Goal: Task Accomplishment & Management: Manage account settings

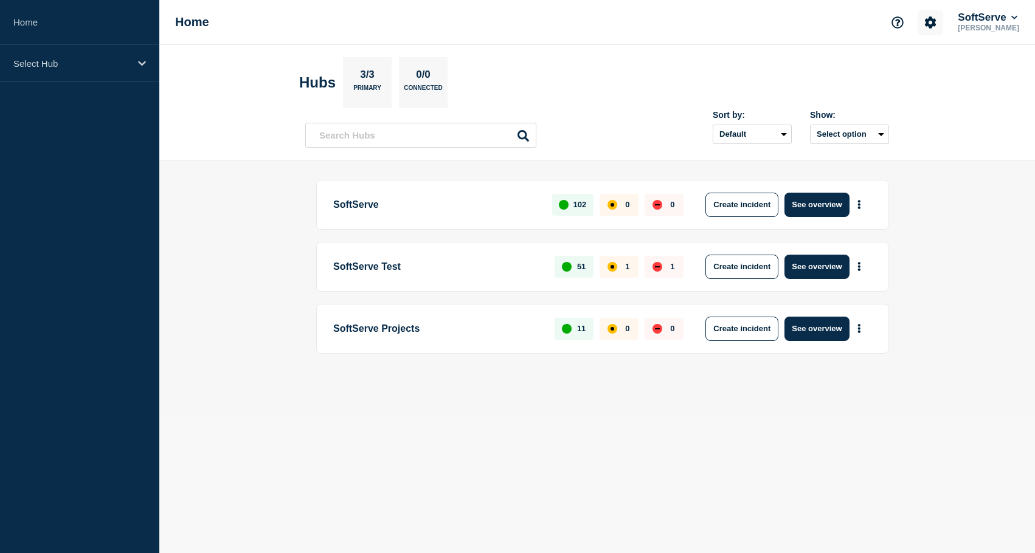
click at [925, 21] on icon "Account settings" at bounding box center [931, 22] width 12 height 12
click at [934, 91] on link "General Settings" at bounding box center [925, 87] width 68 height 10
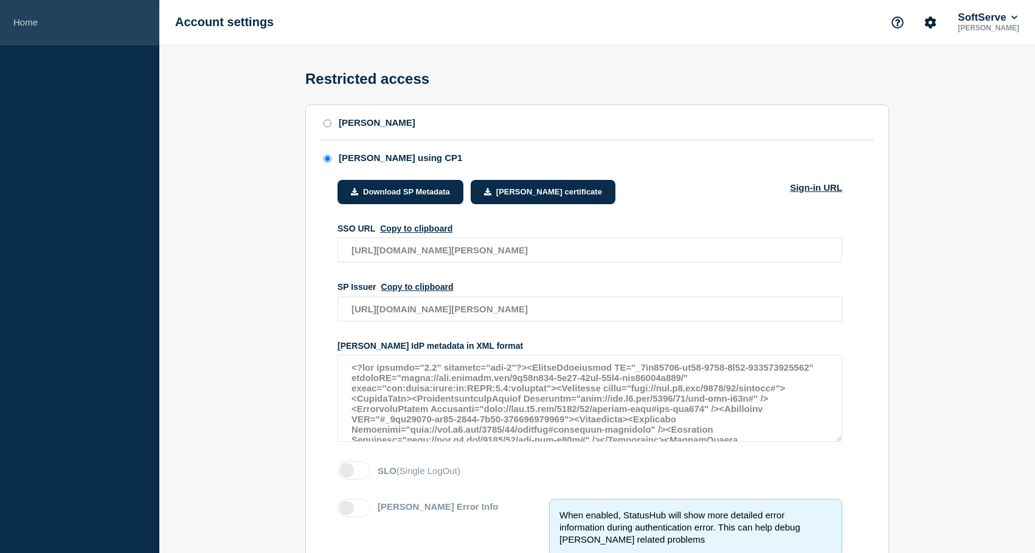
click at [33, 23] on link "Home" at bounding box center [79, 22] width 159 height 45
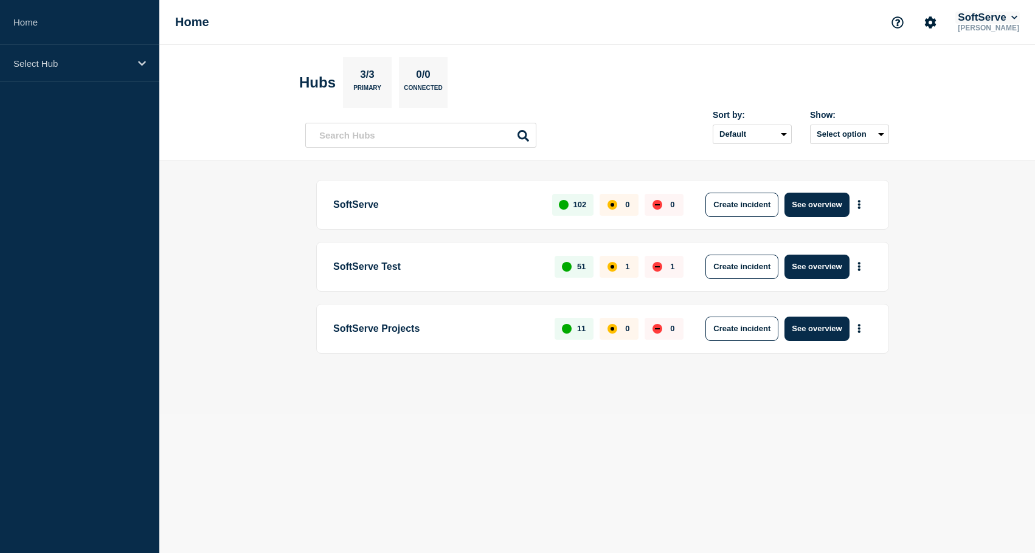
click at [979, 15] on button "SoftServe" at bounding box center [987, 18] width 64 height 12
click at [931, 15] on button "Account settings" at bounding box center [931, 23] width 26 height 26
click at [920, 76] on link "Team Members" at bounding box center [922, 72] width 63 height 10
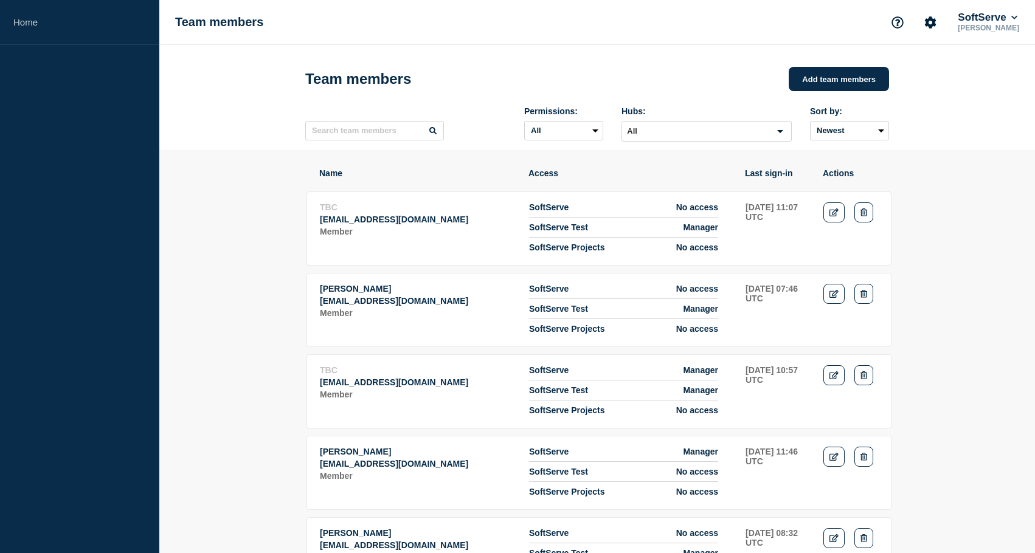
click at [836, 217] on icon "Edit" at bounding box center [834, 213] width 9 height 8
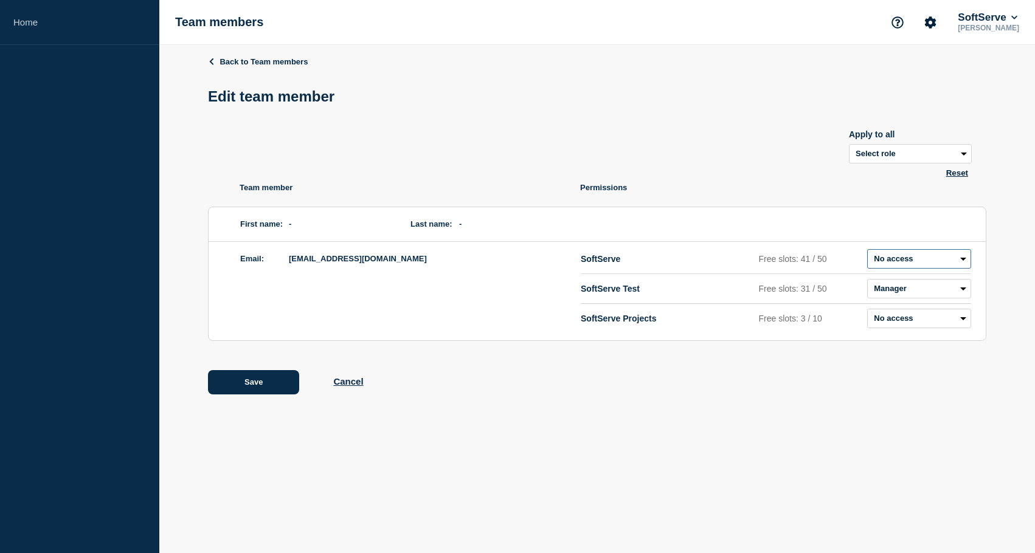
click at [926, 269] on select "Admin Manager Editor No access" at bounding box center [919, 258] width 104 height 19
select select "6"
click at [867, 257] on select "Admin Manager Editor No access" at bounding box center [919, 258] width 104 height 19
click at [602, 385] on div "Save Cancel" at bounding box center [597, 382] width 778 height 24
click at [249, 388] on button "Save" at bounding box center [253, 382] width 91 height 24
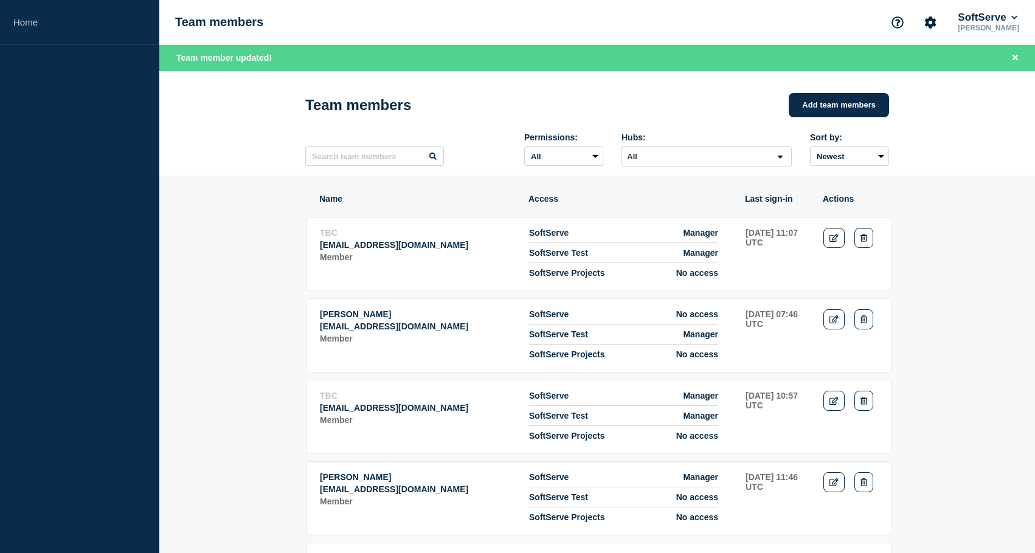
click at [18, 18] on link "Home" at bounding box center [79, 22] width 159 height 45
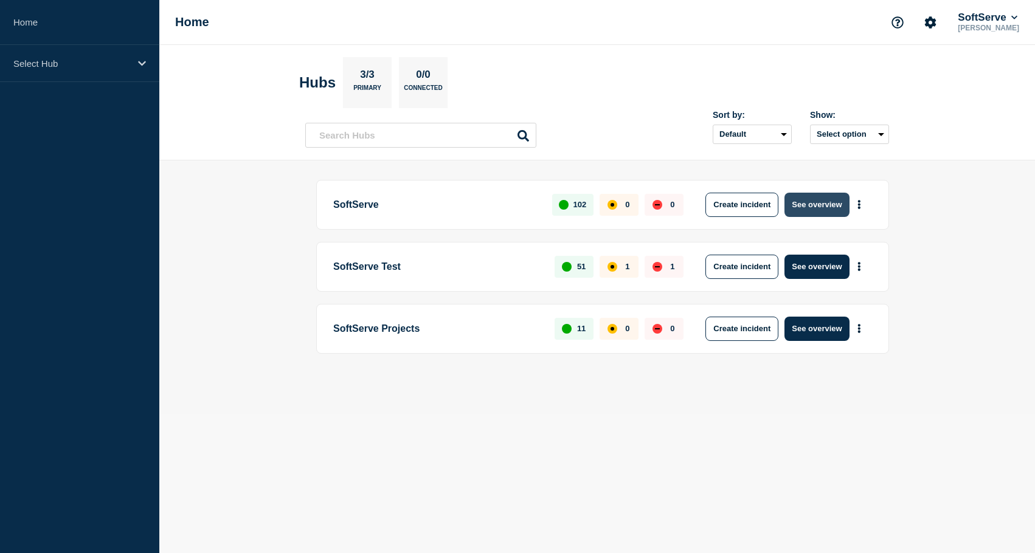
click at [825, 202] on button "See overview" at bounding box center [817, 205] width 64 height 24
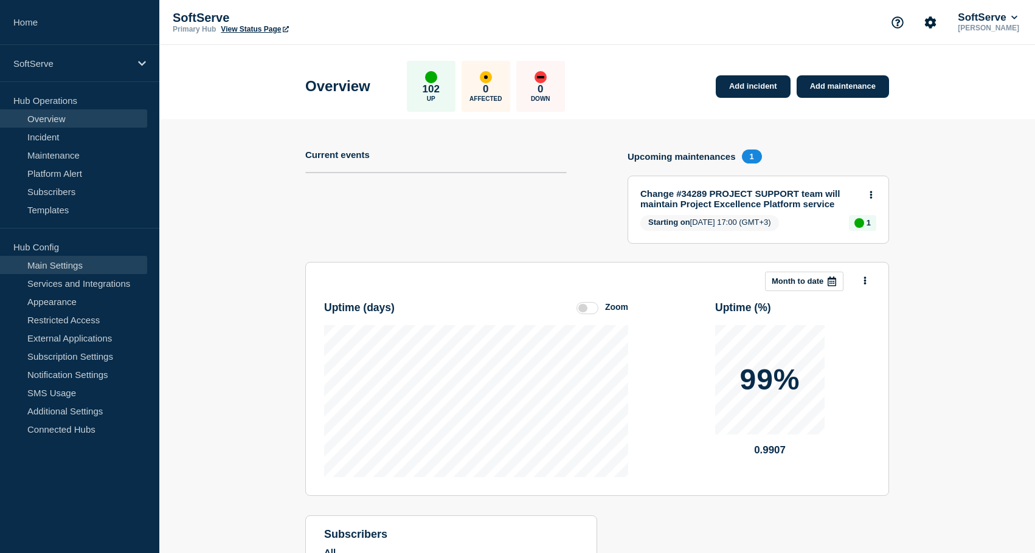
click at [89, 265] on link "Main Settings" at bounding box center [73, 265] width 147 height 18
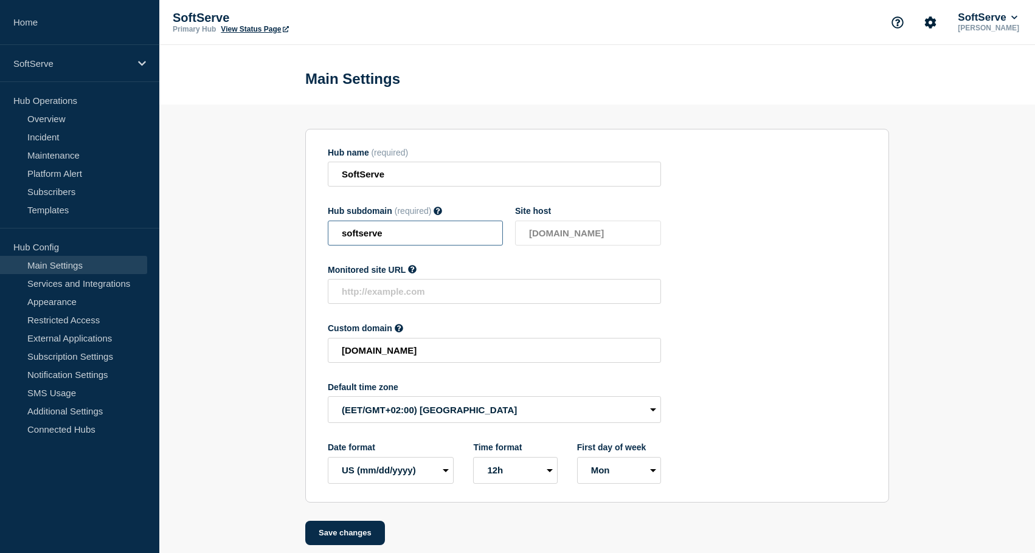
click at [367, 240] on input "softserve" at bounding box center [415, 233] width 175 height 25
click at [248, 244] on section "Hub name (required) SoftServe Hub subdomain (required) Must contain only ASCII …" at bounding box center [597, 325] width 876 height 441
click at [55, 117] on link "Overview" at bounding box center [73, 118] width 147 height 18
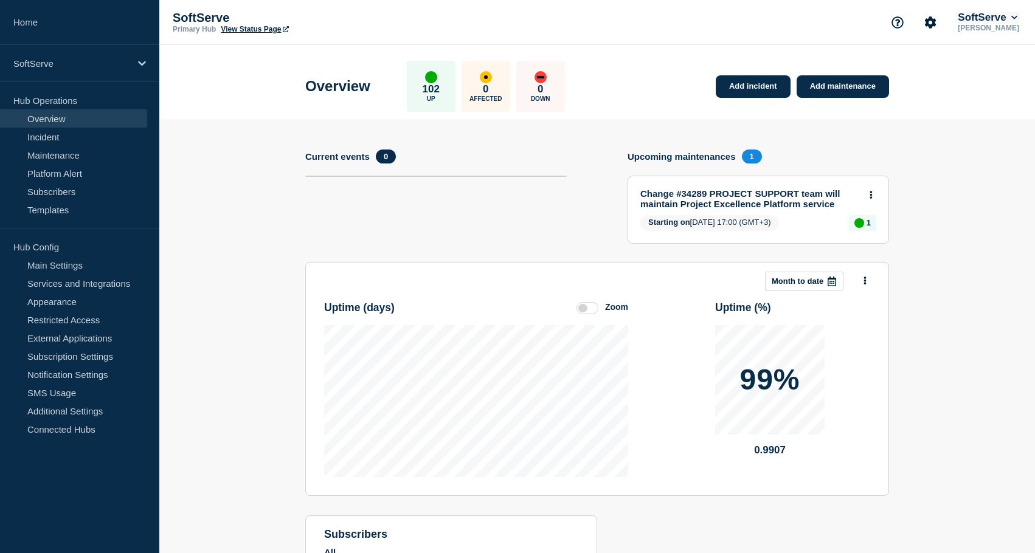
click at [972, 16] on button "SoftServe" at bounding box center [987, 18] width 64 height 12
click at [988, 123] on link "User settings" at bounding box center [989, 118] width 54 height 10
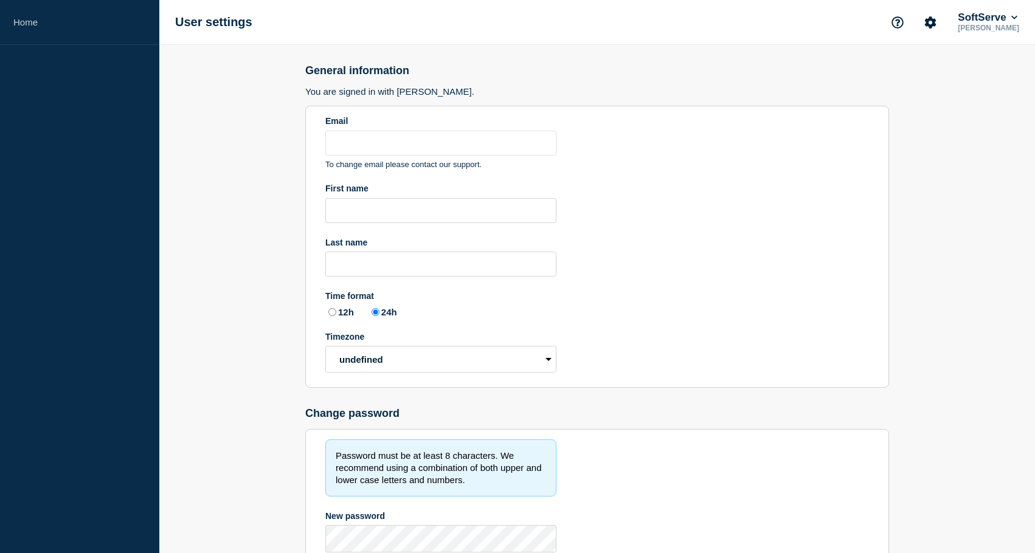
type input "[PERSON_NAME][EMAIL_ADDRESS][DOMAIN_NAME]"
type input "[PERSON_NAME]"
type input "Romanov"
radio input "true"
select select "hub"
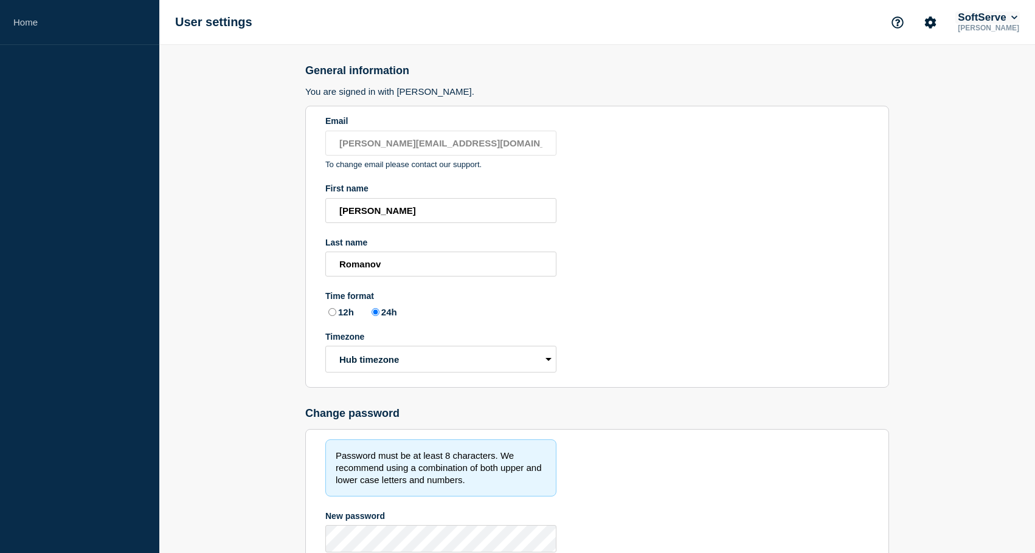
click at [988, 21] on button "SoftServe" at bounding box center [987, 18] width 64 height 12
click at [971, 153] on link "API Key" at bounding box center [978, 148] width 33 height 10
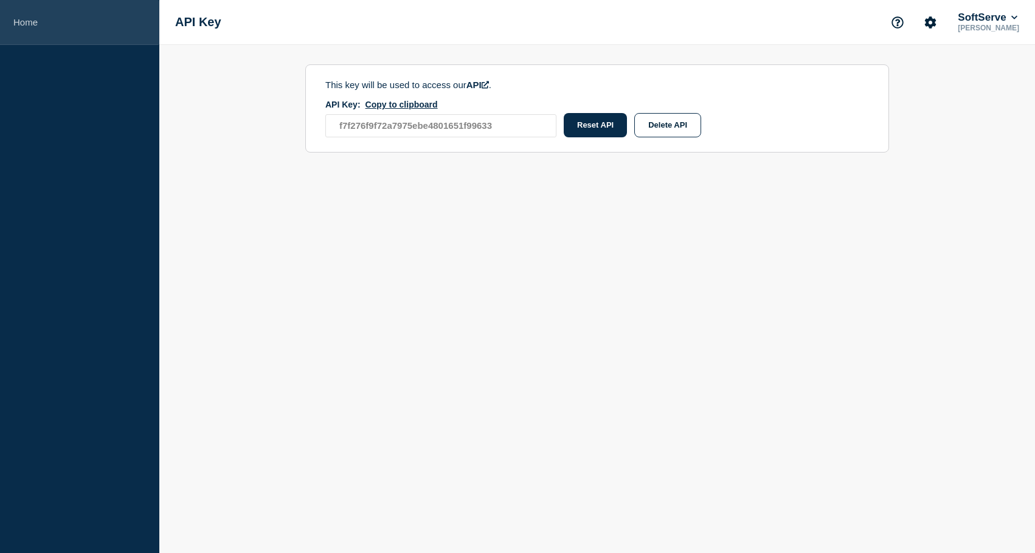
click at [41, 19] on link "Home" at bounding box center [79, 22] width 159 height 45
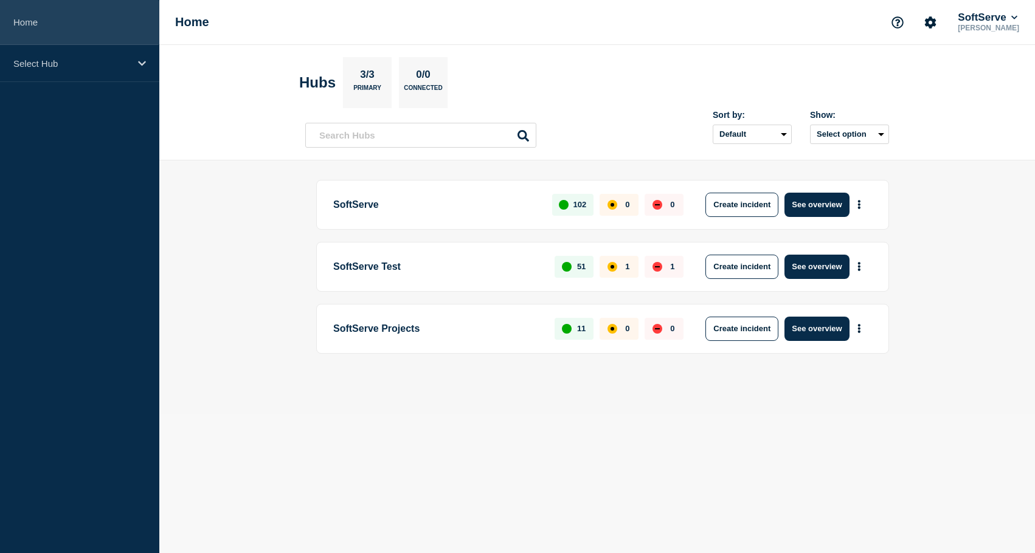
click at [41, 22] on link "Home" at bounding box center [79, 22] width 159 height 45
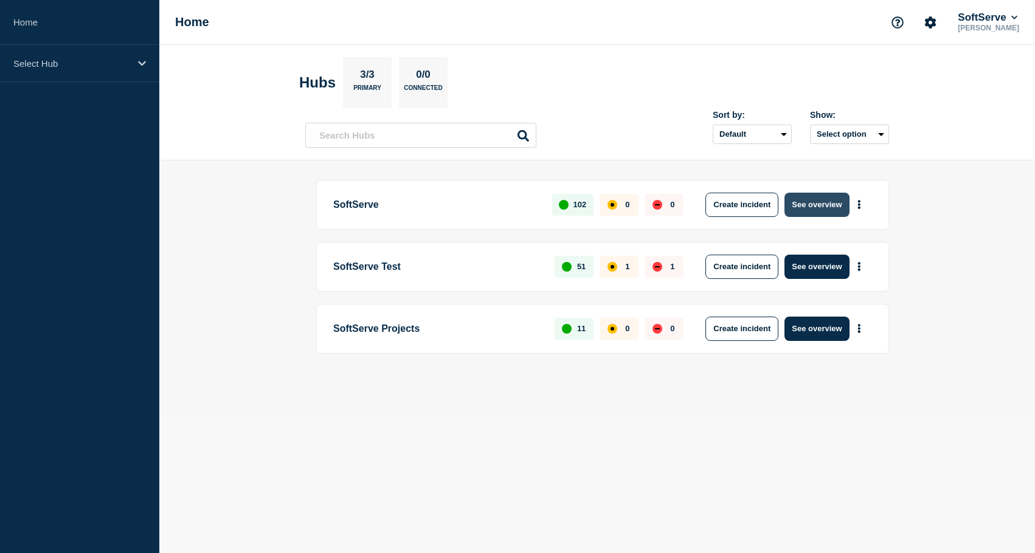
click at [828, 209] on button "See overview" at bounding box center [817, 205] width 64 height 24
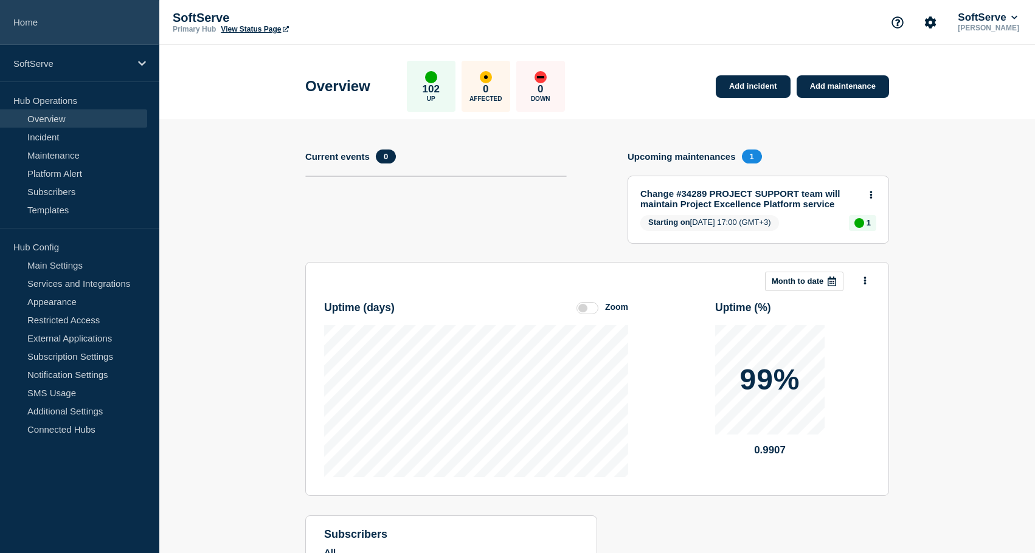
click at [44, 29] on link "Home" at bounding box center [79, 22] width 159 height 45
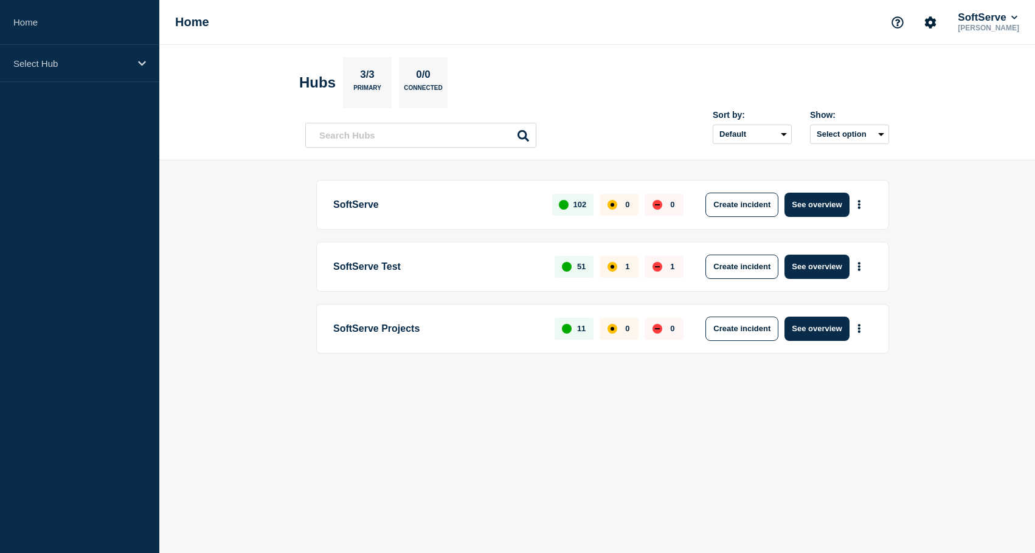
click at [608, 61] on section "Hubs 3/3 Primary 0/0 Connected" at bounding box center [597, 82] width 596 height 51
